Goal: Task Accomplishment & Management: Use online tool/utility

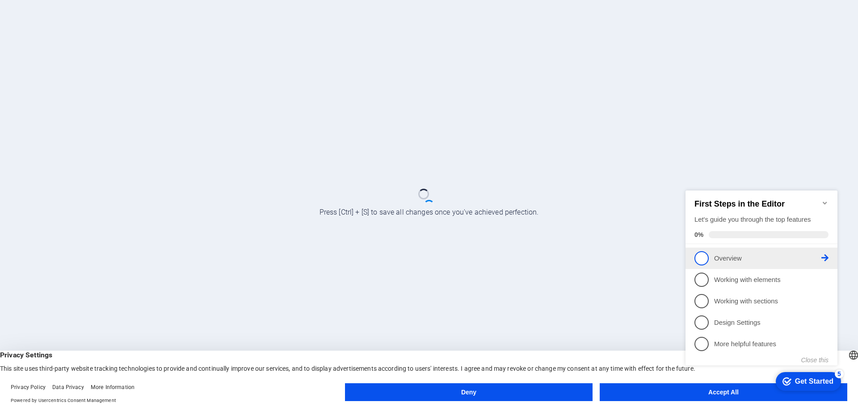
click at [708, 255] on span "1" at bounding box center [701, 258] width 14 height 14
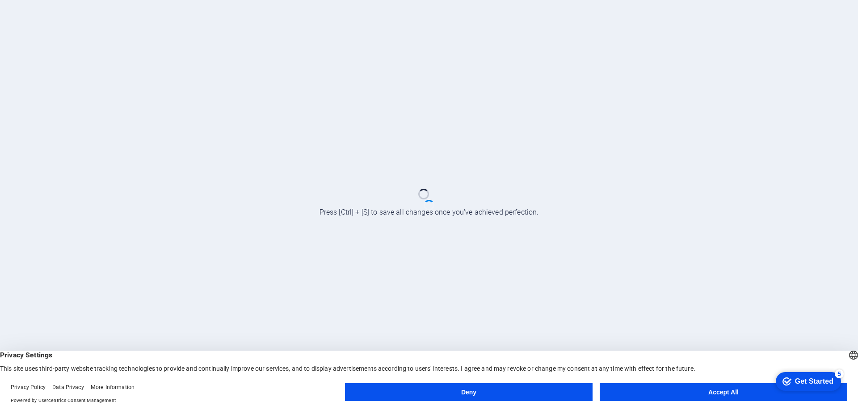
click at [746, 392] on button "Accept All" at bounding box center [722, 393] width 247 height 18
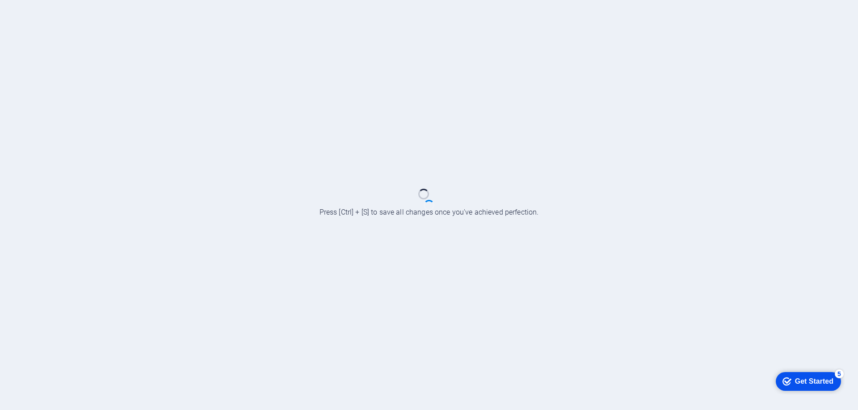
click at [805, 382] on div "Get Started" at bounding box center [814, 382] width 38 height 8
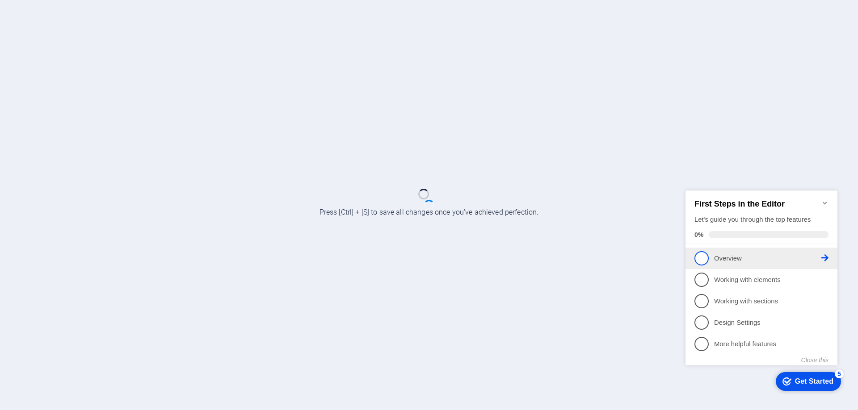
click at [745, 259] on p "Overview - incomplete" at bounding box center [767, 258] width 107 height 9
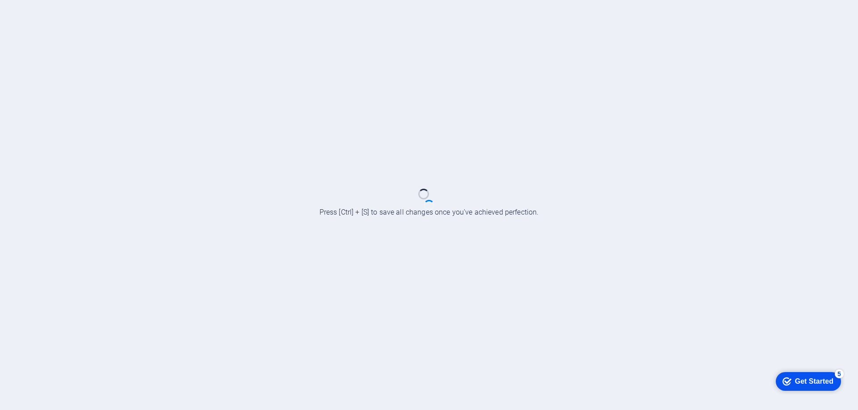
click at [808, 375] on div "checkmark Get Started 5" at bounding box center [807, 382] width 65 height 19
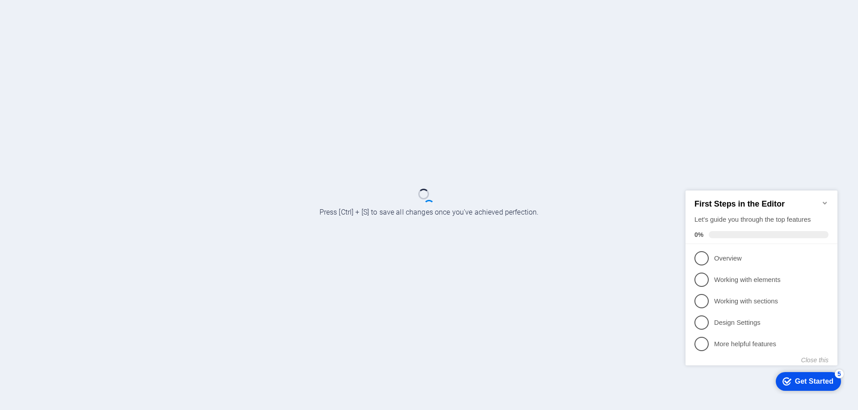
click at [827, 200] on icon "Minimize checklist" at bounding box center [824, 203] width 7 height 7
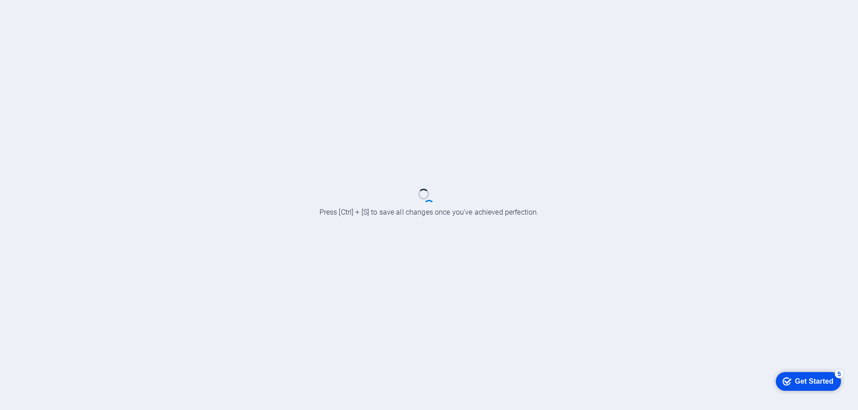
click at [804, 384] on div "Get Started" at bounding box center [814, 382] width 38 height 8
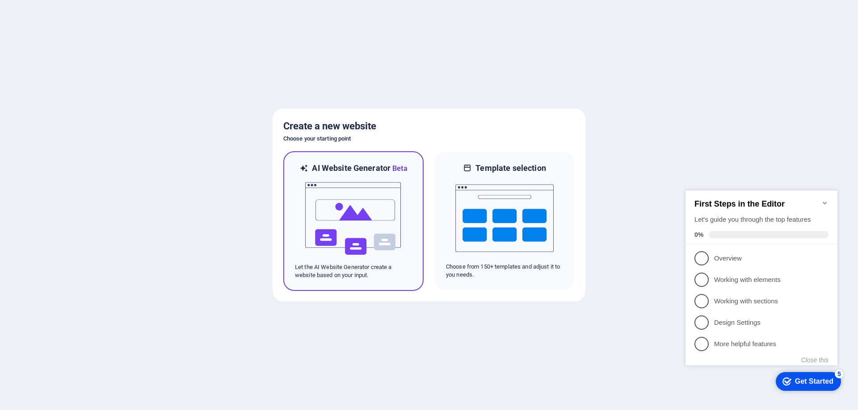
click at [352, 197] on img at bounding box center [353, 218] width 98 height 89
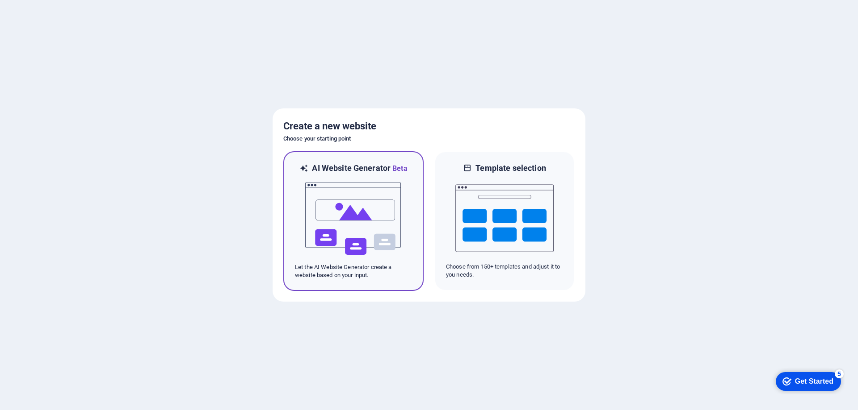
click at [345, 212] on img at bounding box center [353, 218] width 98 height 89
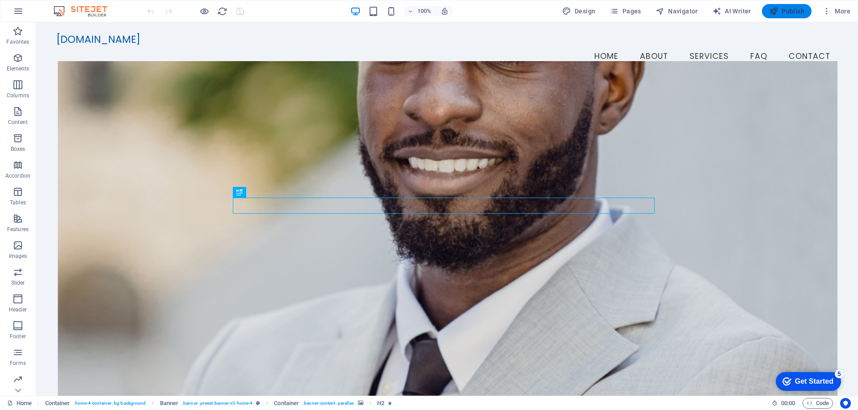
click at [797, 8] on span "Publish" at bounding box center [786, 11] width 35 height 9
click at [791, 9] on span "Publish" at bounding box center [786, 11] width 35 height 9
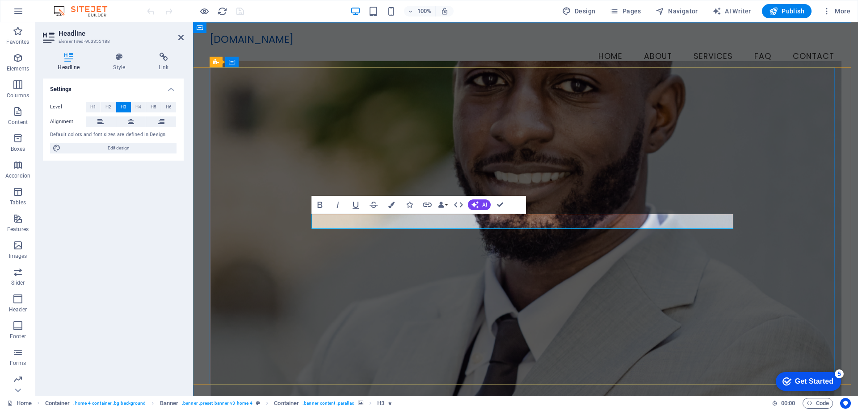
click at [401, 280] on figure at bounding box center [525, 231] width 632 height 340
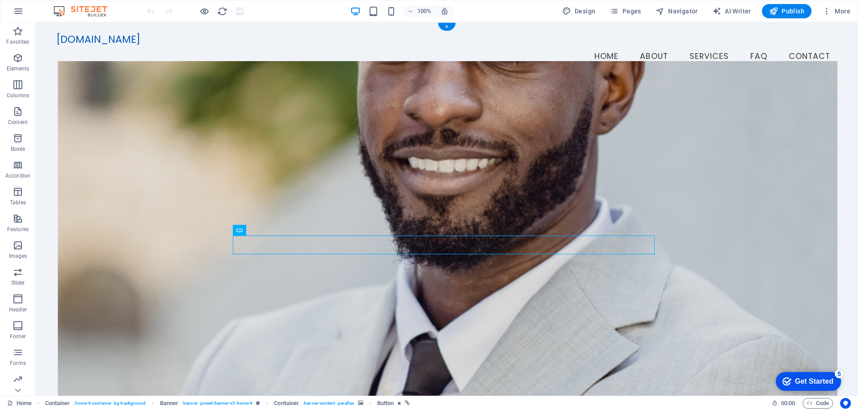
click at [494, 144] on figure at bounding box center [446, 231] width 781 height 340
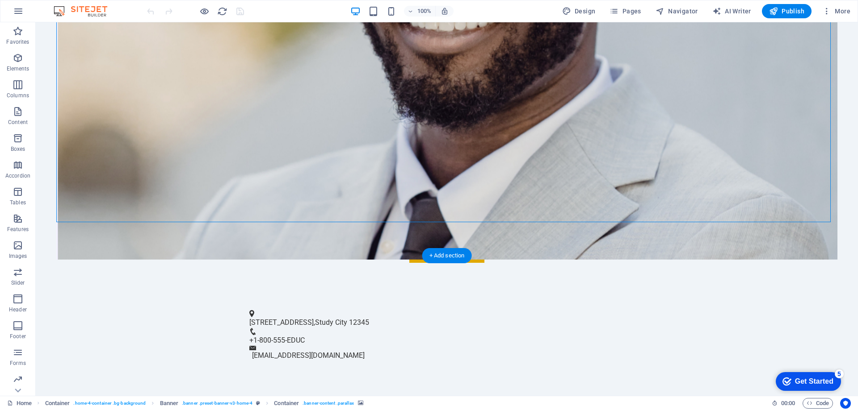
scroll to position [268, 0]
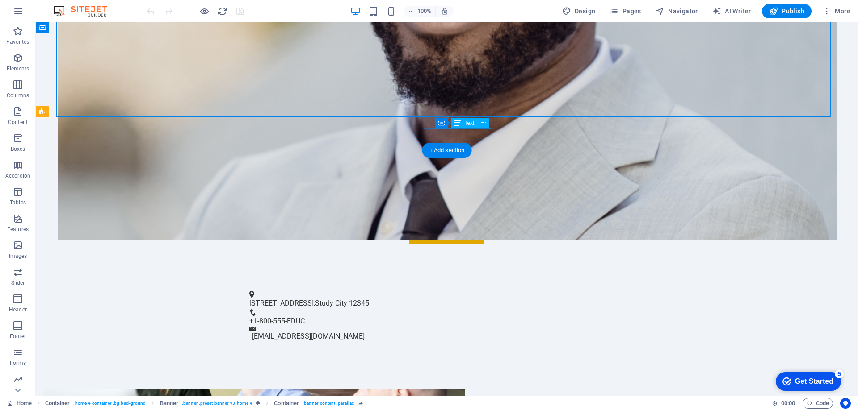
click at [305, 317] on span "+1-800-555-EDUC" at bounding box center [276, 321] width 55 height 8
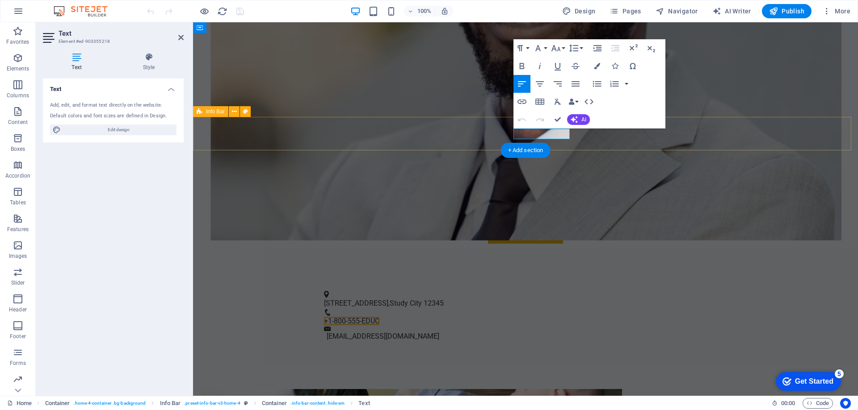
click at [452, 280] on div "123 Learning Lane , Study City 12345 +1-800-555-EDUC info@aoe-thekadervai.com" at bounding box center [525, 317] width 665 height 74
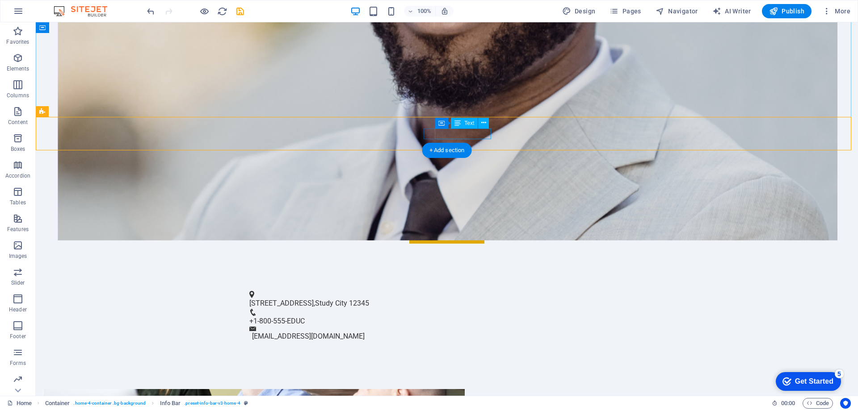
click at [305, 317] on span "+1-800-555-EDUC" at bounding box center [276, 321] width 55 height 8
drag, startPoint x: 490, startPoint y: 131, endPoint x: 436, endPoint y: 132, distance: 53.6
click at [305, 317] on span "+1-800-555-EDUC" at bounding box center [276, 321] width 55 height 8
click at [476, 316] on div "+1-800-555-EDUC" at bounding box center [443, 321] width 388 height 11
click at [305, 317] on span "+1-800-555-EDUC" at bounding box center [276, 321] width 55 height 8
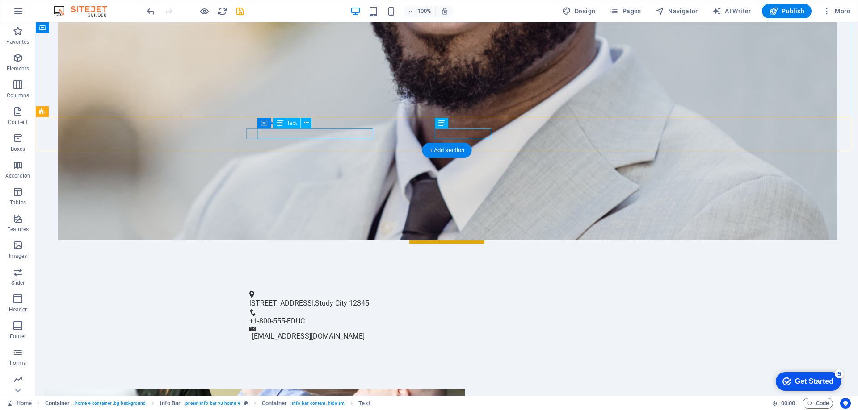
click at [347, 299] on span "Study City" at bounding box center [331, 303] width 32 height 8
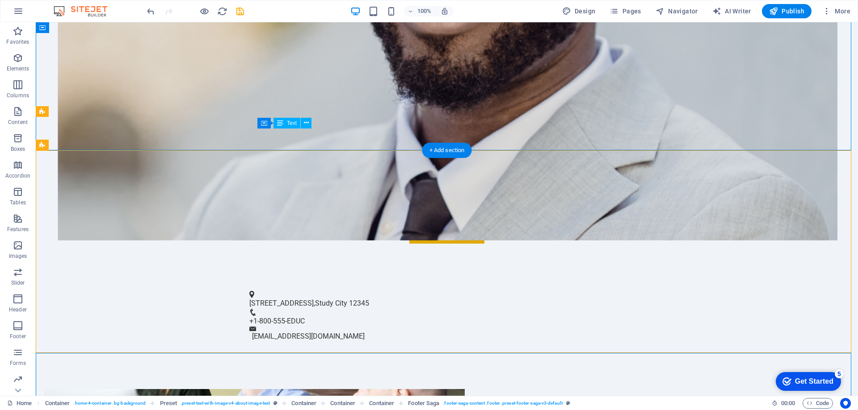
click at [334, 299] on span "Study City" at bounding box center [331, 303] width 32 height 8
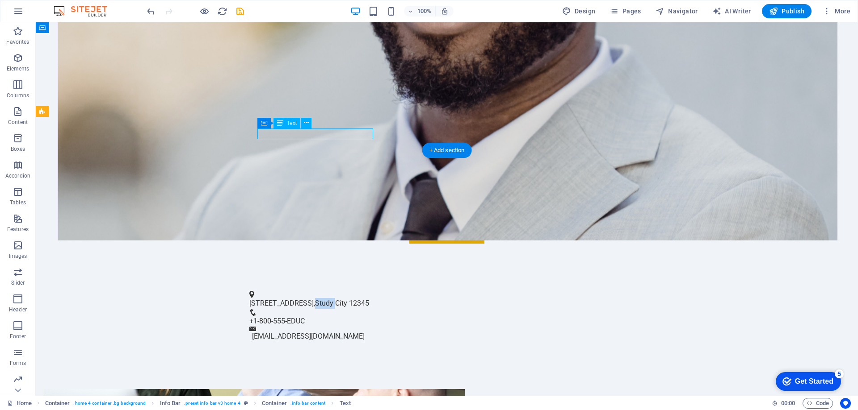
click at [334, 299] on span "Study City" at bounding box center [331, 303] width 32 height 8
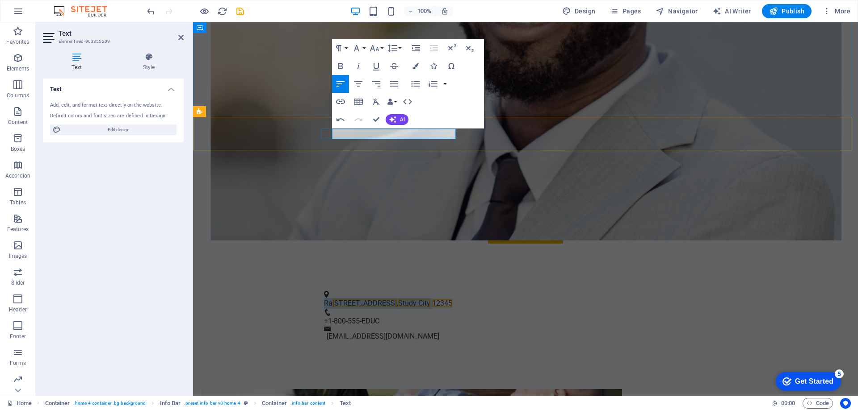
click at [393, 299] on span "[STREET_ADDRESS]" at bounding box center [364, 303] width 64 height 8
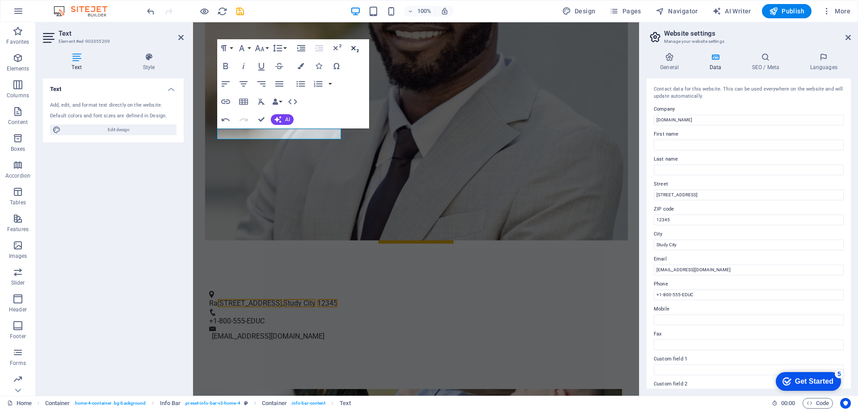
click at [353, 47] on icon "button" at bounding box center [354, 48] width 11 height 11
click at [351, 48] on icon "button" at bounding box center [354, 48] width 11 height 11
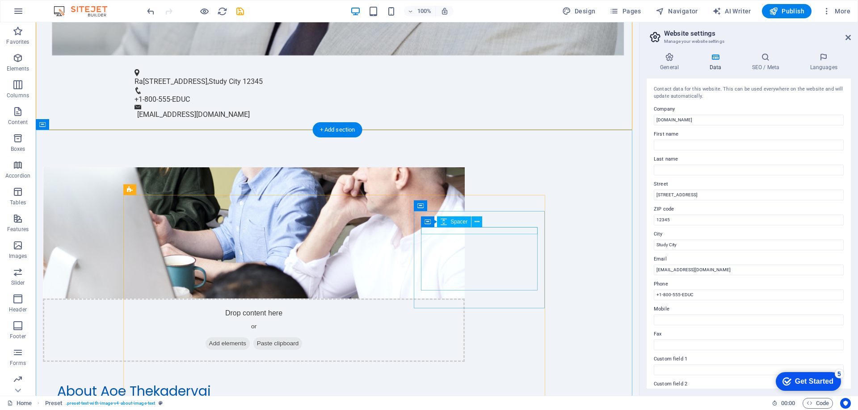
scroll to position [491, 0]
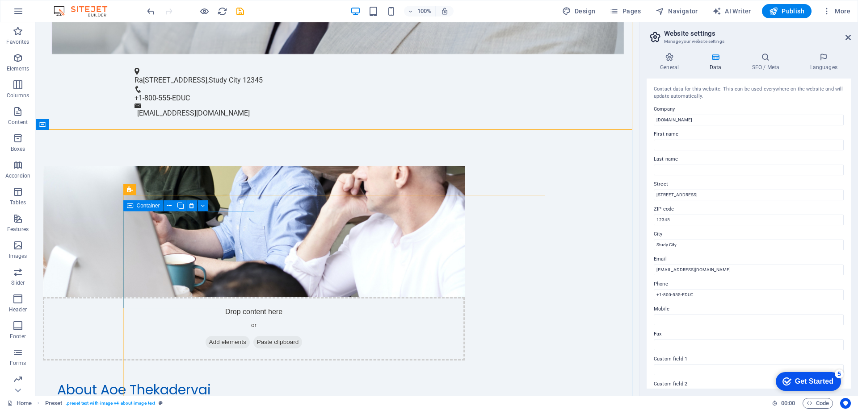
click at [131, 209] on icon at bounding box center [130, 206] width 6 height 11
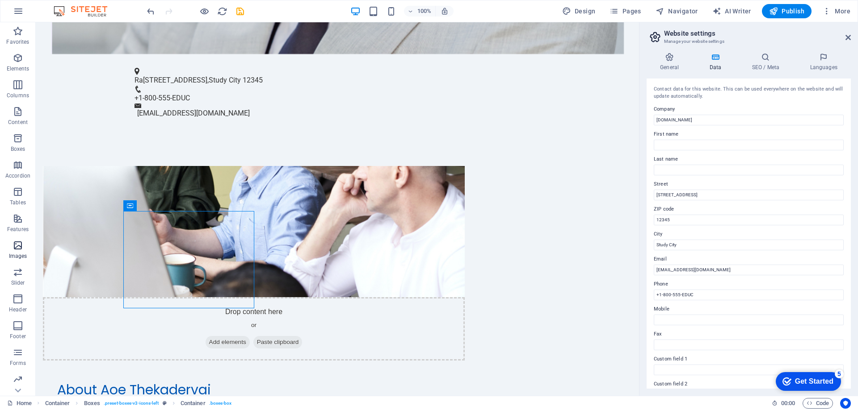
click at [17, 250] on icon "button" at bounding box center [18, 245] width 11 height 11
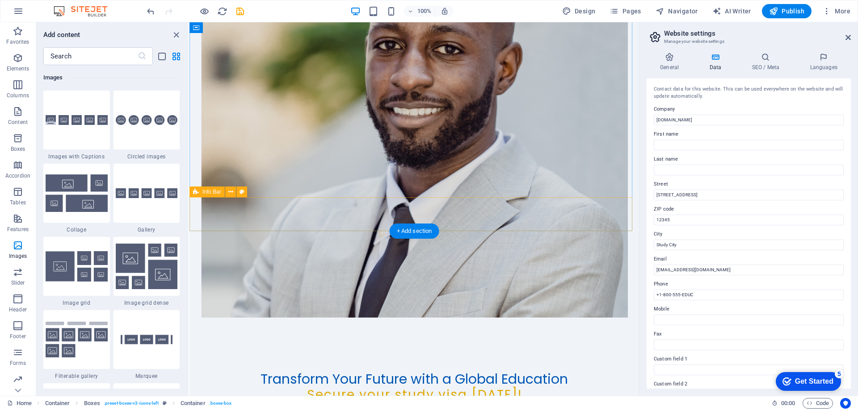
scroll to position [0, 0]
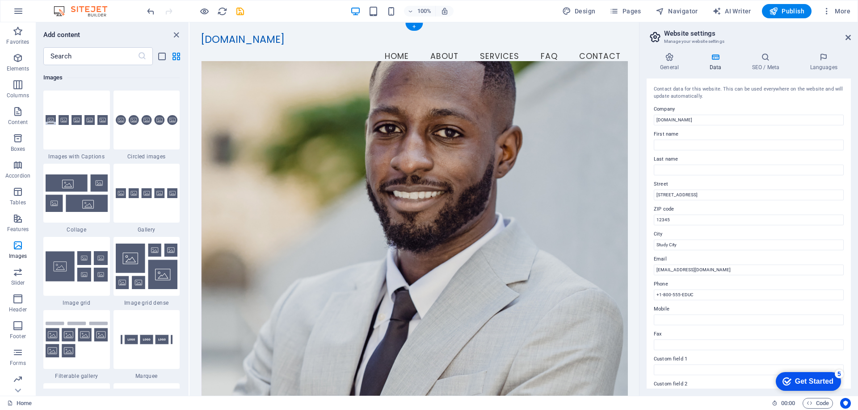
click at [432, 158] on figure at bounding box center [414, 231] width 427 height 340
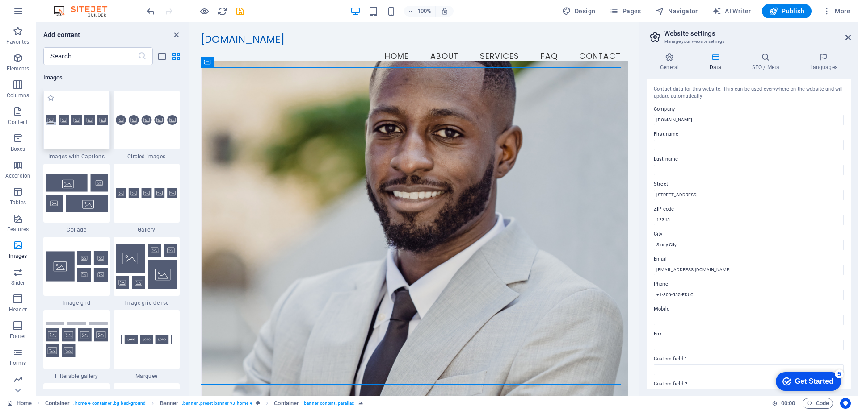
click at [51, 122] on img at bounding box center [77, 120] width 62 height 10
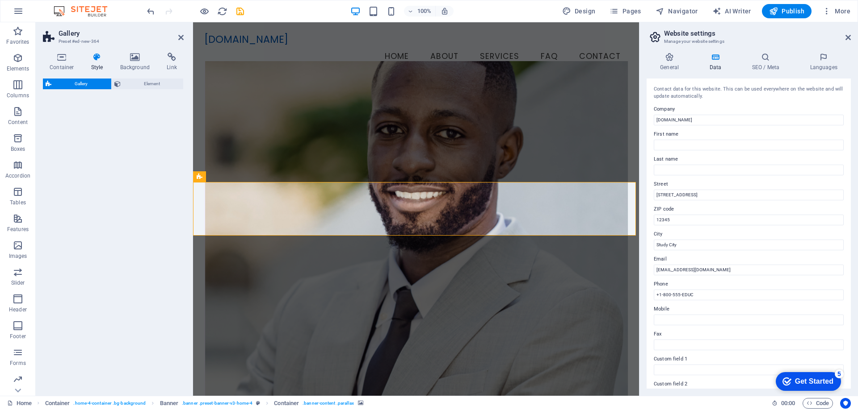
scroll to position [236, 0]
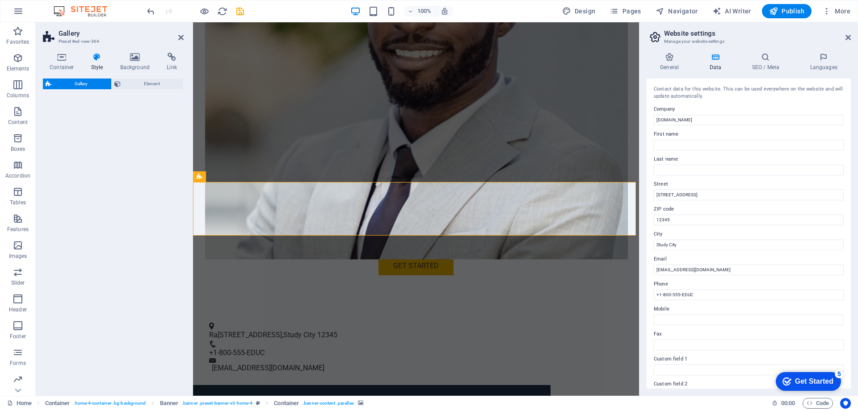
select select "rem"
select select "preset-gallery-v3-captions"
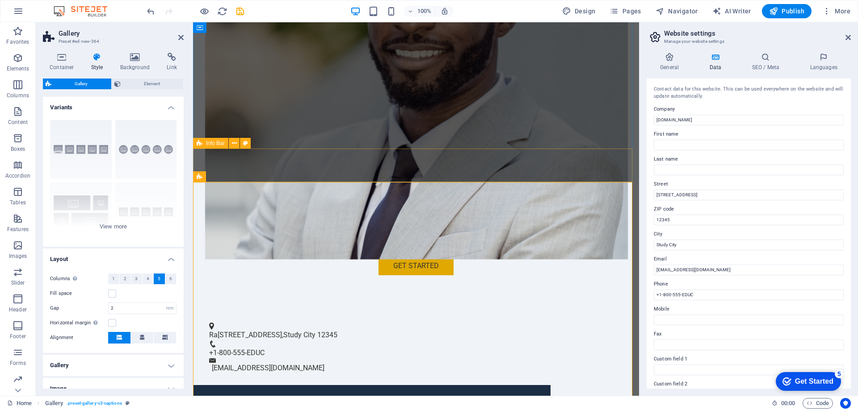
click at [89, 86] on span "Gallery" at bounding box center [81, 84] width 54 height 11
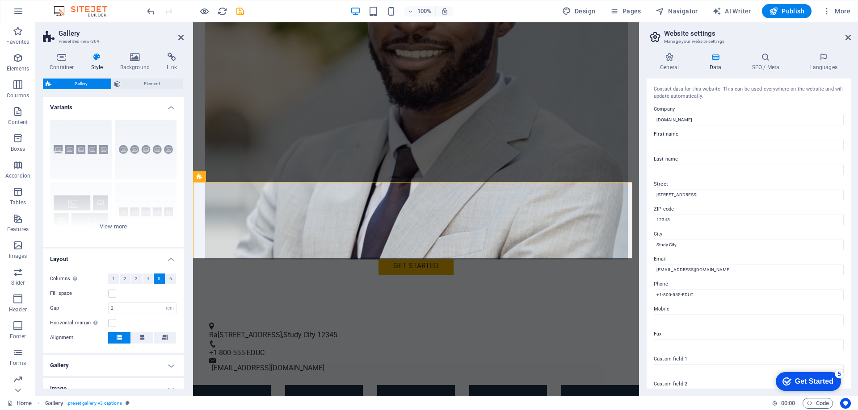
click at [89, 86] on span "Gallery" at bounding box center [81, 84] width 54 height 11
click at [234, 180] on div "Gallery" at bounding box center [226, 177] width 34 height 11
click at [234, 177] on span "Gallery" at bounding box center [230, 176] width 17 height 5
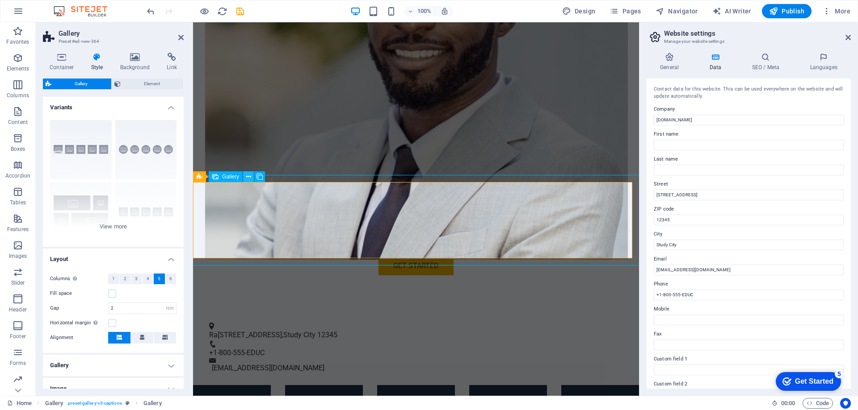
click at [247, 176] on icon at bounding box center [248, 176] width 5 height 9
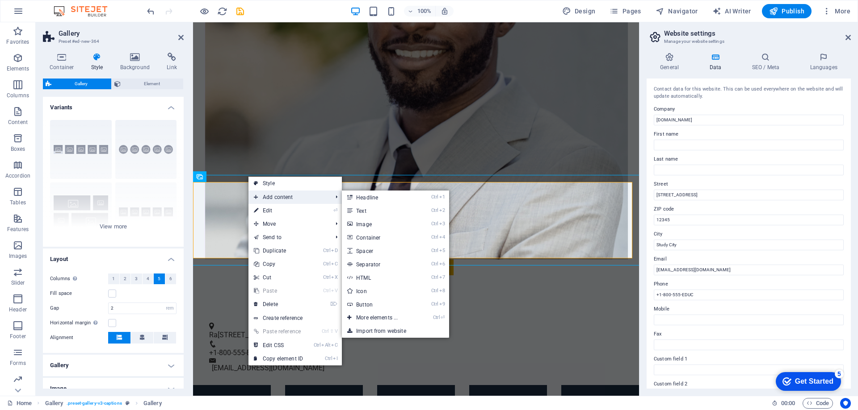
click at [276, 198] on span "Add content" at bounding box center [288, 197] width 80 height 13
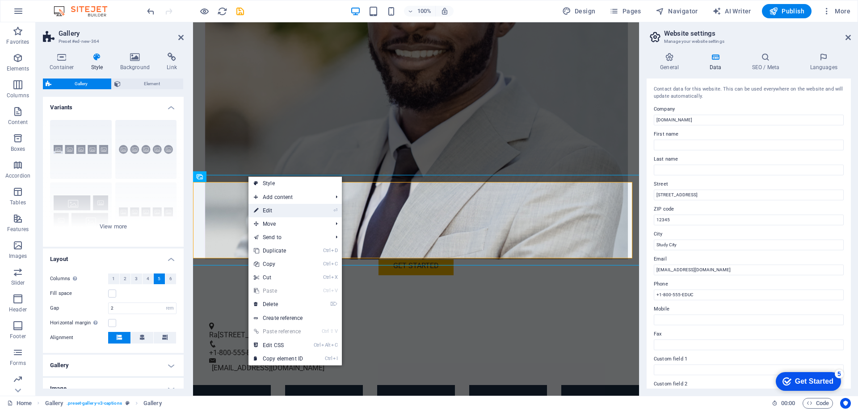
click at [293, 214] on link "⏎ Edit" at bounding box center [278, 210] width 60 height 13
select select "4"
select select "px"
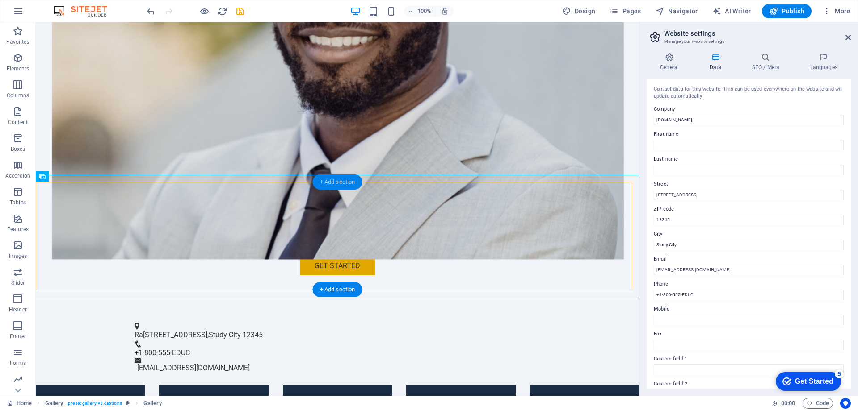
click at [334, 184] on div "+ Add section" at bounding box center [338, 182] width 50 height 15
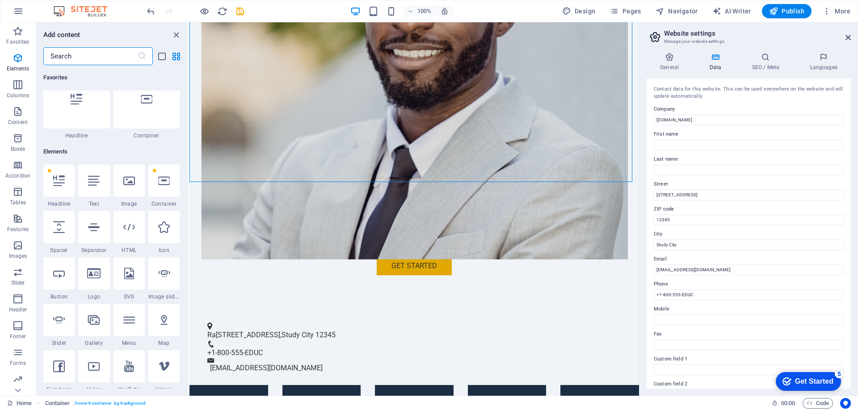
scroll to position [0, 0]
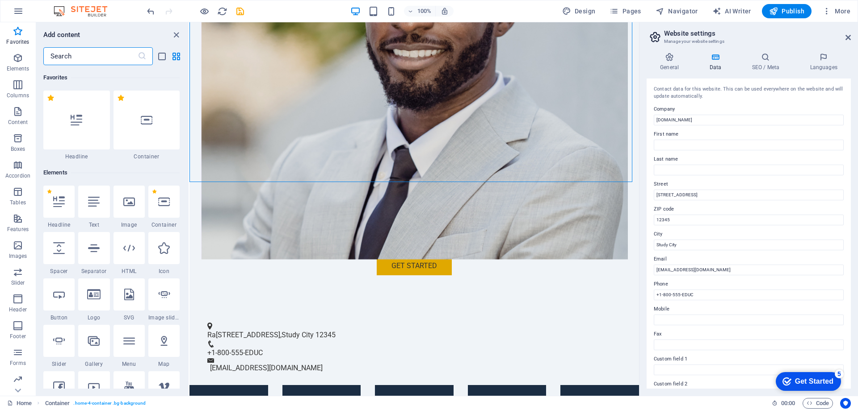
click at [72, 132] on div at bounding box center [76, 120] width 67 height 59
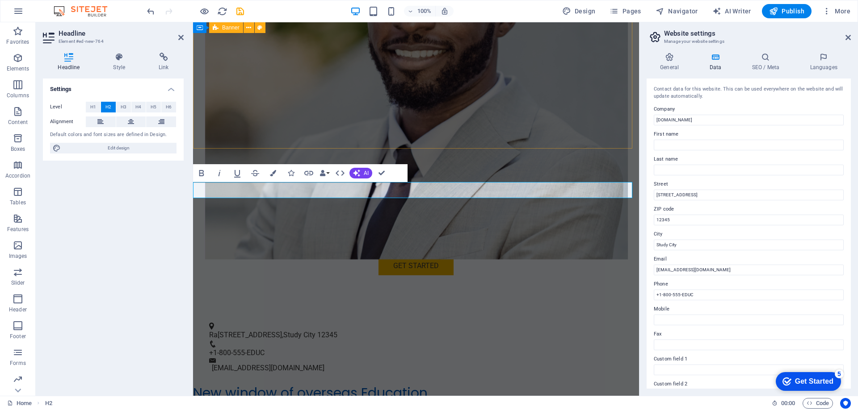
click at [472, 385] on h2 "New window of overseas Education" at bounding box center [416, 393] width 446 height 16
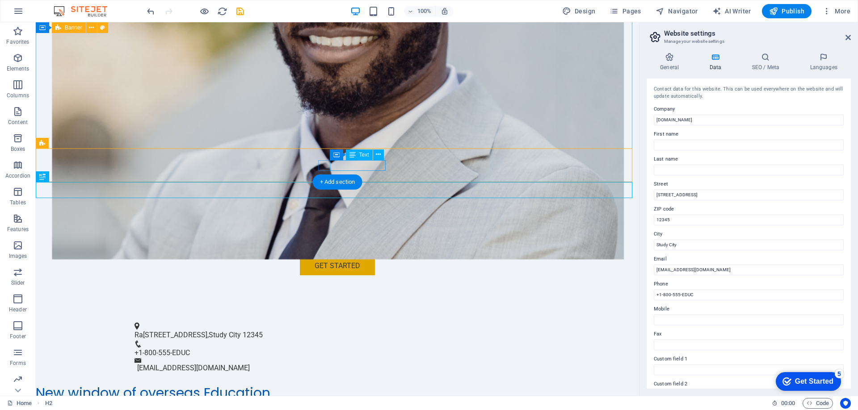
click at [190, 349] on span "+1-800-555-EDUC" at bounding box center [161, 353] width 55 height 8
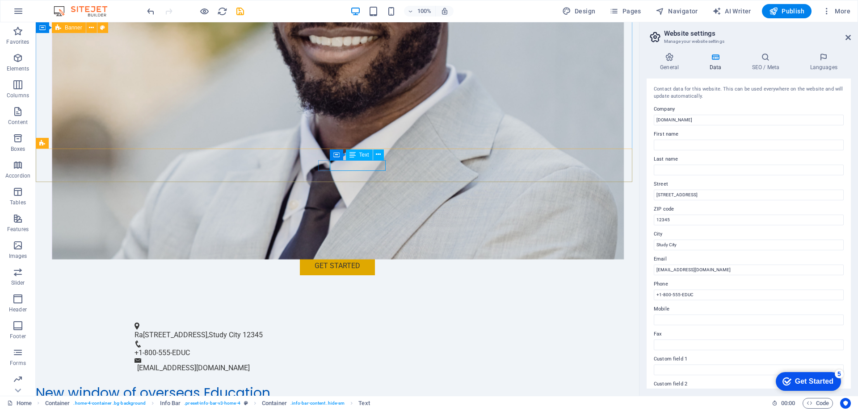
click at [364, 155] on span "Text" at bounding box center [364, 154] width 10 height 5
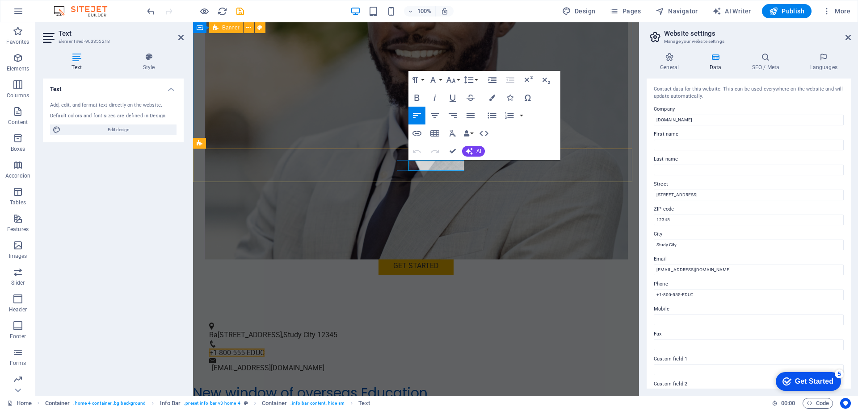
click at [264, 349] on span "+1-800-555-EDUC" at bounding box center [236, 353] width 55 height 8
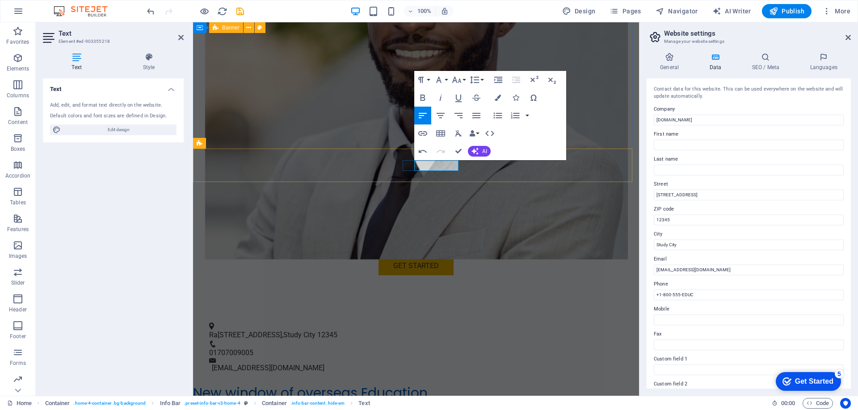
click at [415, 348] on p "01707009005" at bounding box center [412, 353] width 406 height 11
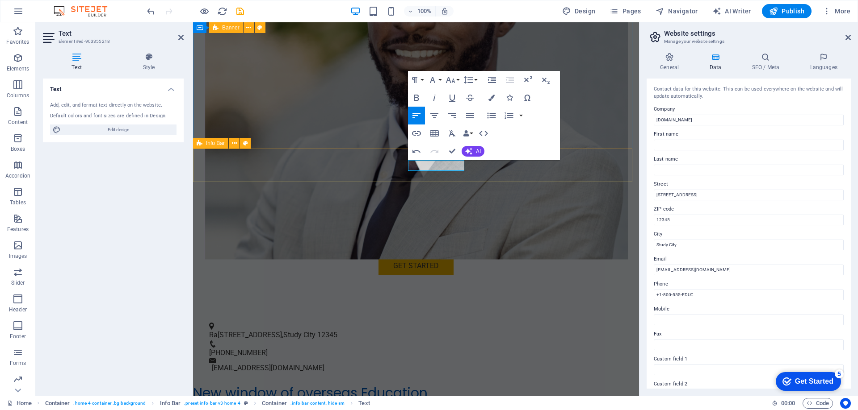
click at [478, 311] on div "Ra 123 Learning Lane , Study City 12345 +8801707009005 info@aoe-thekadervai.com" at bounding box center [416, 348] width 446 height 74
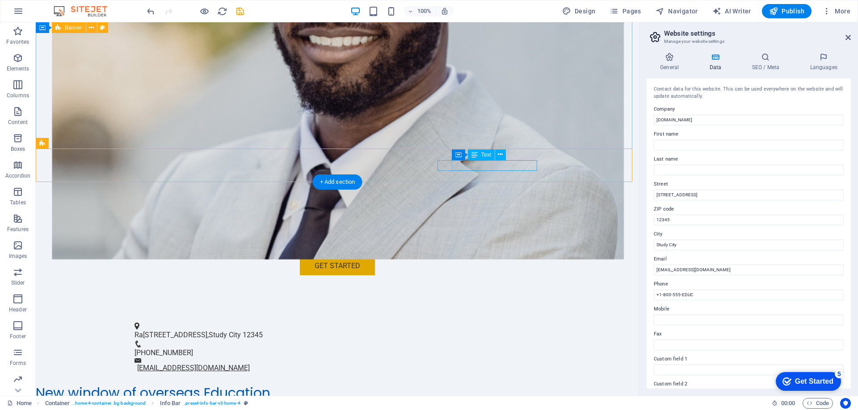
click at [250, 364] on link "[EMAIL_ADDRESS][DOMAIN_NAME]" at bounding box center [193, 368] width 113 height 8
click at [487, 156] on span "Text" at bounding box center [486, 154] width 10 height 5
click at [488, 154] on span "Text" at bounding box center [486, 154] width 10 height 5
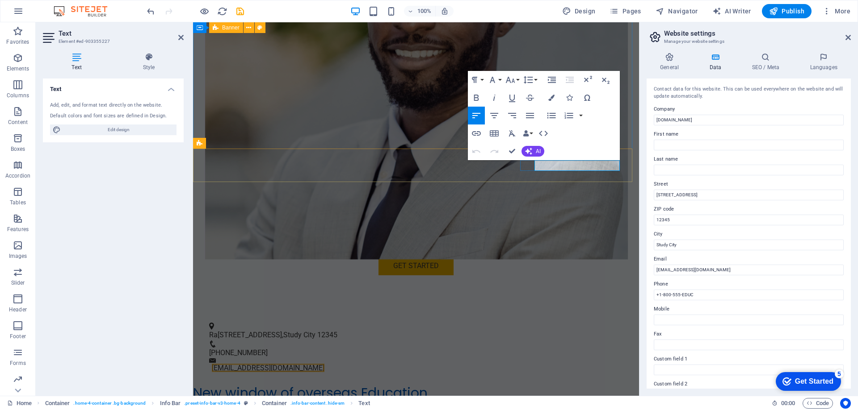
click at [324, 364] on link "[EMAIL_ADDRESS][DOMAIN_NAME]" at bounding box center [268, 368] width 113 height 8
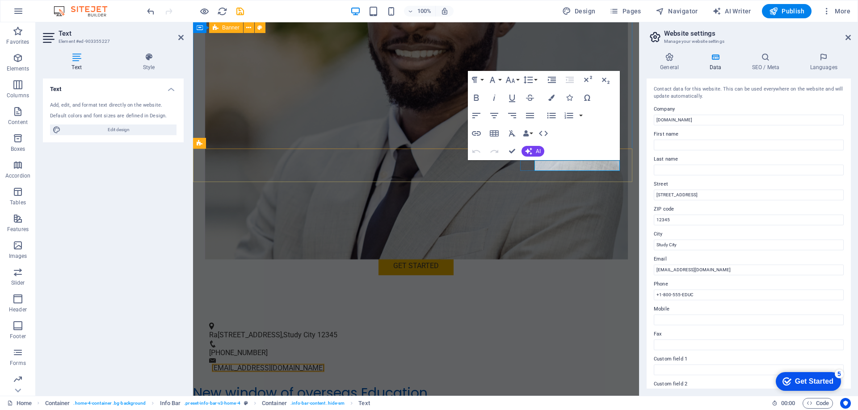
click at [324, 364] on link "[EMAIL_ADDRESS][DOMAIN_NAME]" at bounding box center [268, 368] width 113 height 8
click at [558, 385] on div "New window of overseas Education" at bounding box center [416, 393] width 446 height 16
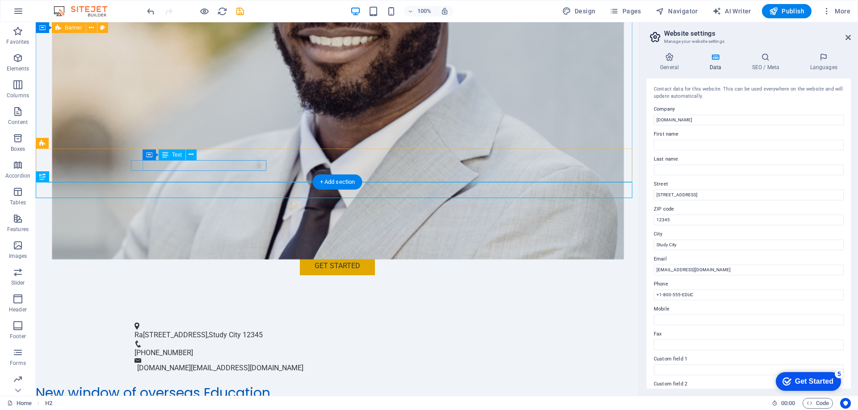
click at [220, 331] on span "Study City" at bounding box center [225, 335] width 32 height 8
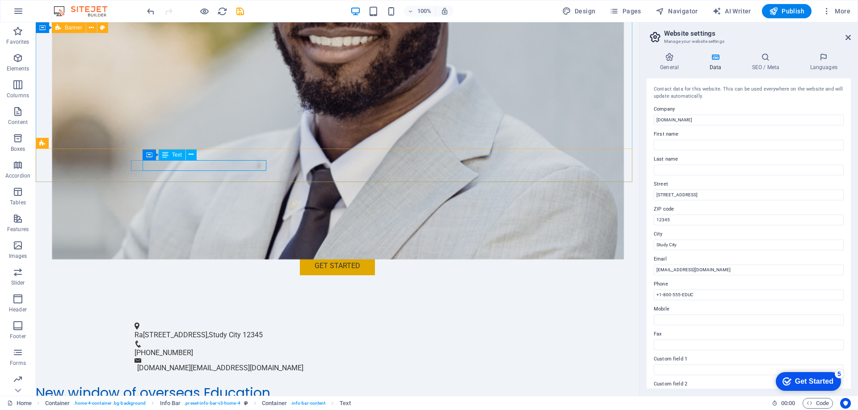
click at [174, 159] on div "Text" at bounding box center [172, 155] width 27 height 11
click at [177, 155] on span "Text" at bounding box center [177, 154] width 10 height 5
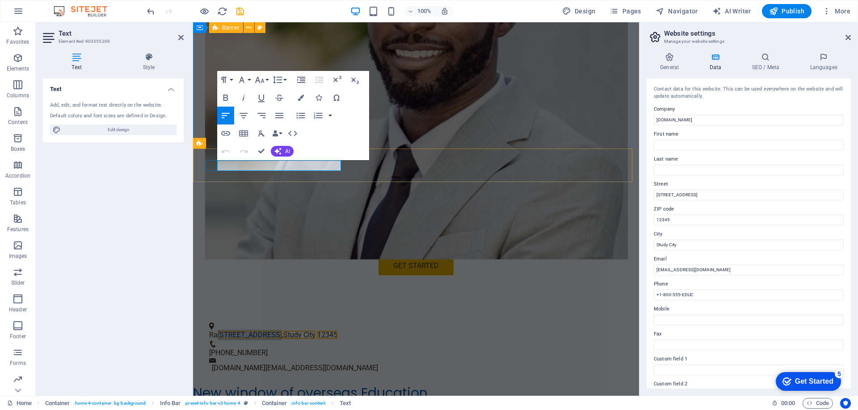
click at [283, 331] on span "[STREET_ADDRESS]" at bounding box center [299, 335] width 32 height 8
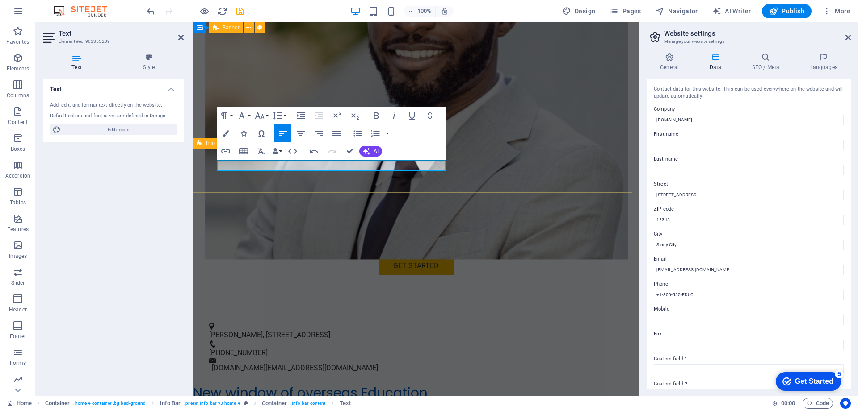
click at [449, 311] on div "Rahman Mansion, 69 South Jatrabari, 3rd floor, Dhaka 1204, Bangladesh +88017070…" at bounding box center [416, 348] width 446 height 74
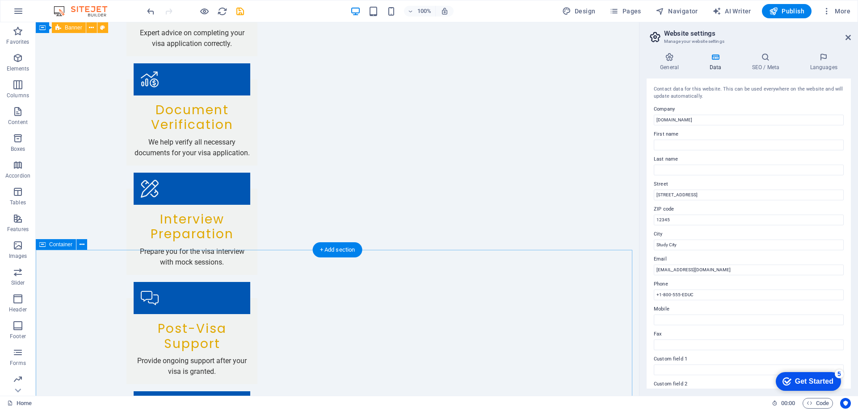
scroll to position [1442, 0]
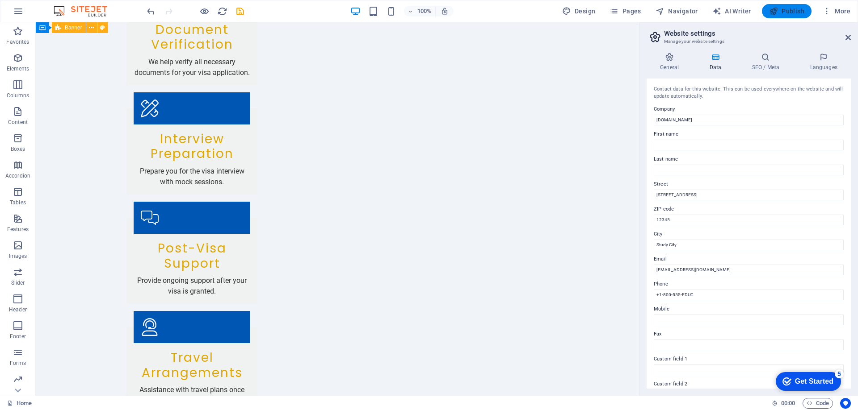
click at [796, 13] on span "Publish" at bounding box center [786, 11] width 35 height 9
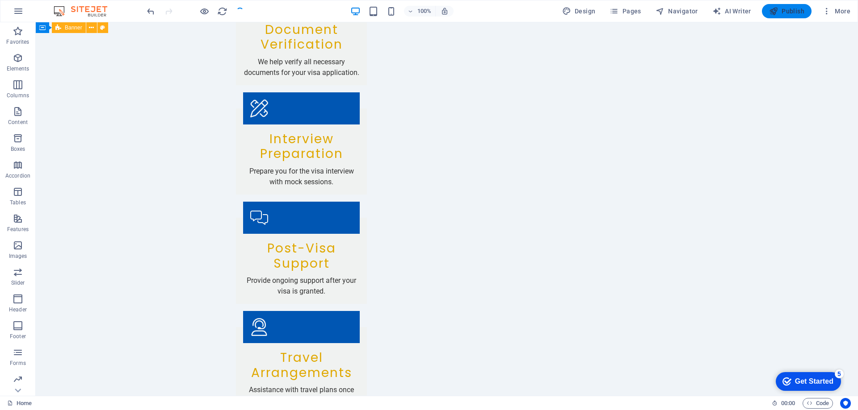
click at [796, 13] on span "Publish" at bounding box center [786, 11] width 35 height 9
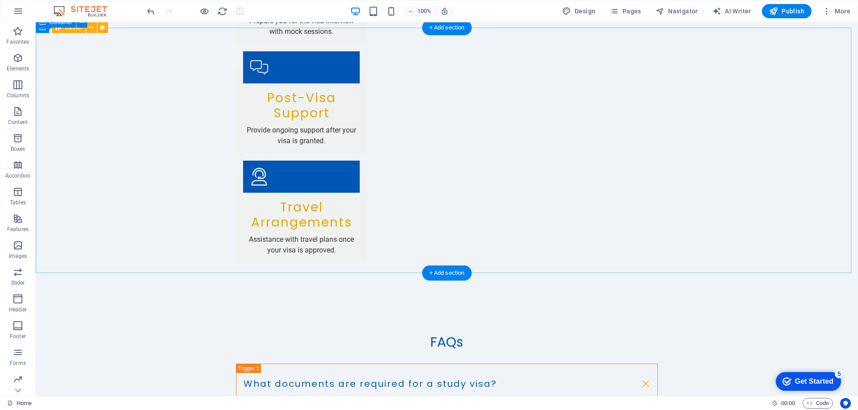
scroll to position [1649, 0]
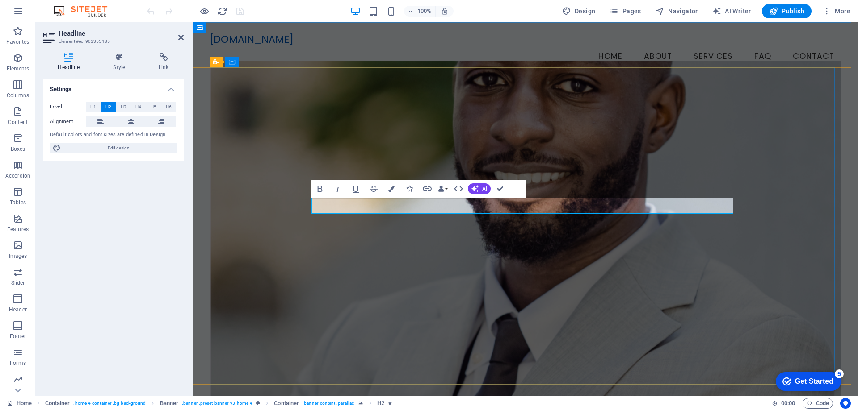
drag, startPoint x: 514, startPoint y: 207, endPoint x: 361, endPoint y: 202, distance: 152.8
drag, startPoint x: 617, startPoint y: 206, endPoint x: 770, endPoint y: 205, distance: 153.2
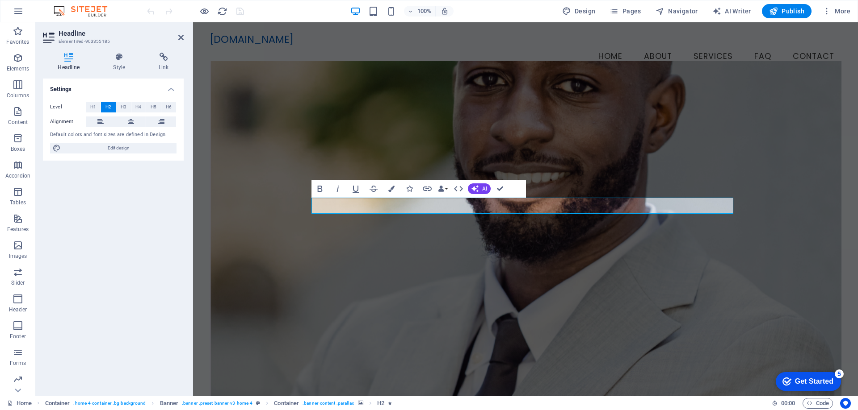
click at [770, 205] on div "A New Window of Overseas Education with a Global Education Secure your study vi…" at bounding box center [525, 313] width 632 height 469
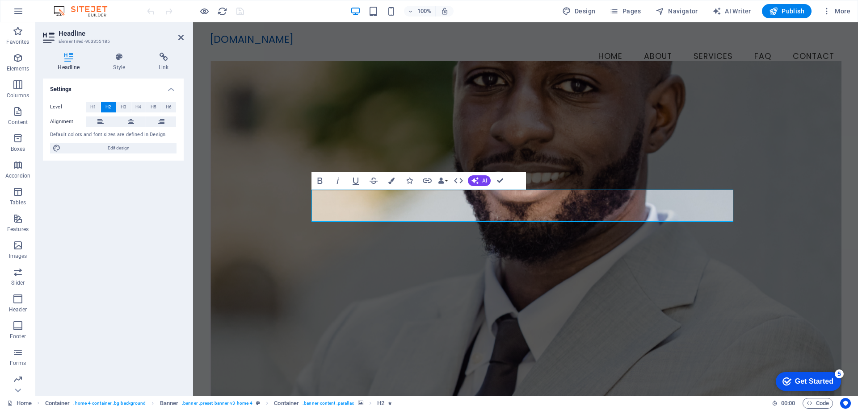
click at [712, 263] on figure at bounding box center [525, 231] width 632 height 340
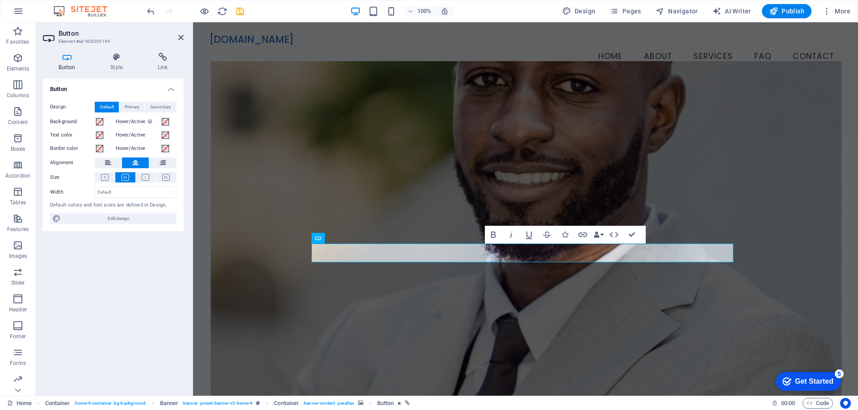
click at [542, 288] on figure at bounding box center [525, 231] width 632 height 340
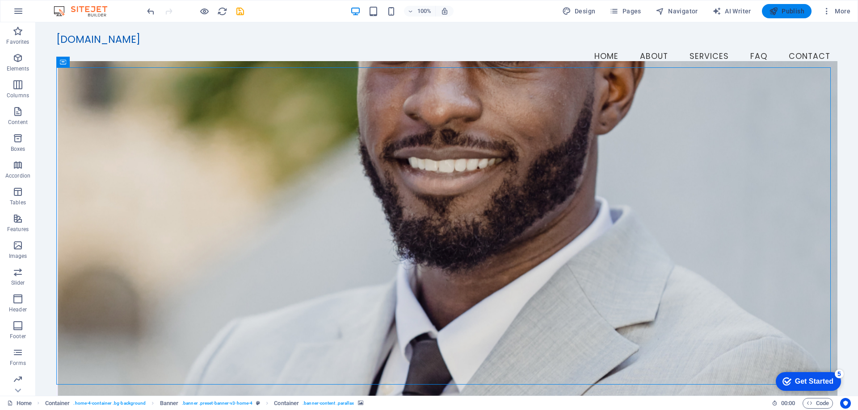
click at [796, 12] on span "Publish" at bounding box center [786, 11] width 35 height 9
